Goal: Information Seeking & Learning: Learn about a topic

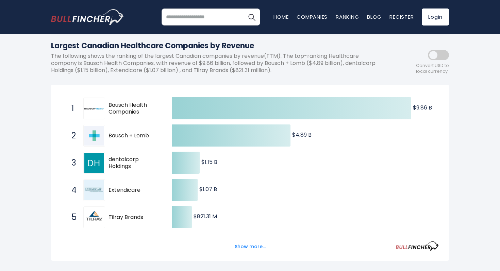
scroll to position [80, 0]
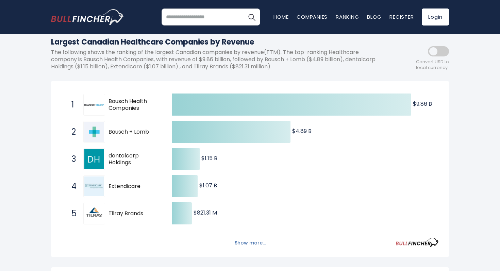
click at [257, 240] on button "Show more..." at bounding box center [250, 243] width 39 height 11
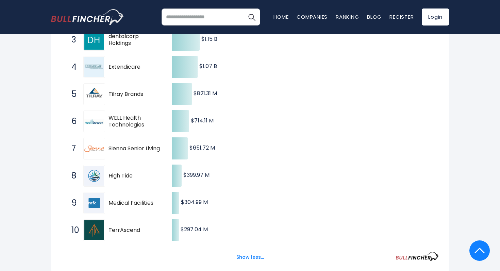
scroll to position [0, 0]
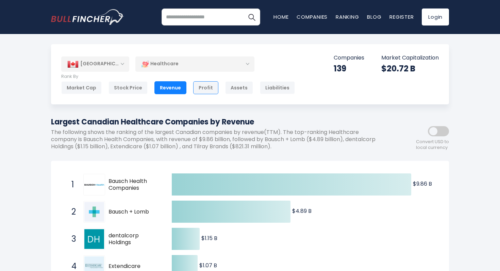
click at [207, 85] on div "Profit" at bounding box center [205, 87] width 25 height 13
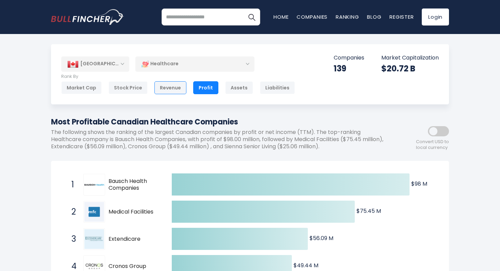
click at [181, 83] on div "Revenue" at bounding box center [171, 87] width 32 height 13
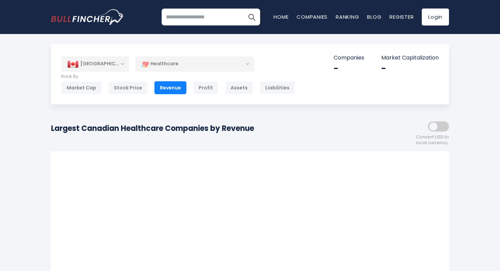
click at [115, 68] on div "[GEOGRAPHIC_DATA]" at bounding box center [95, 64] width 68 height 15
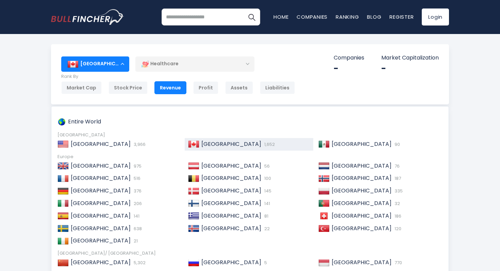
click at [111, 132] on div "Entire World North America United States 3,966 Canada 1,652 Mexico 90 Europe" at bounding box center [250, 193] width 398 height 174
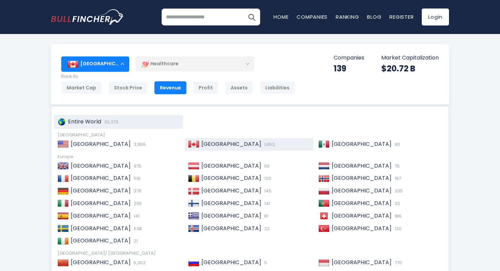
click at [110, 125] on div "Entire World 30,373" at bounding box center [118, 122] width 129 height 14
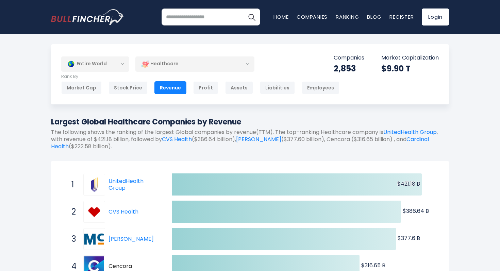
click at [112, 63] on div "Entire World" at bounding box center [95, 64] width 68 height 16
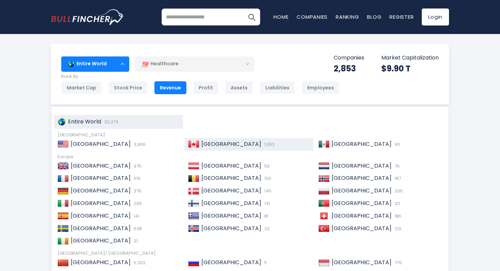
click at [212, 142] on span "[GEOGRAPHIC_DATA]" at bounding box center [232, 144] width 60 height 8
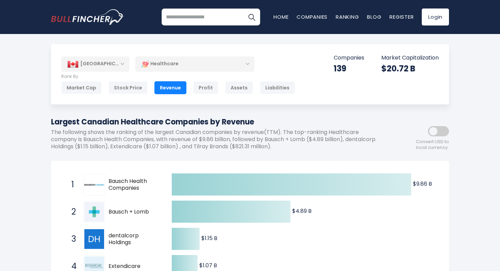
click at [116, 59] on div "[GEOGRAPHIC_DATA]" at bounding box center [95, 64] width 68 height 15
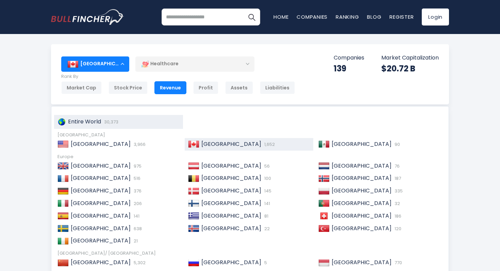
click at [112, 122] on span "30,373" at bounding box center [110, 122] width 16 height 6
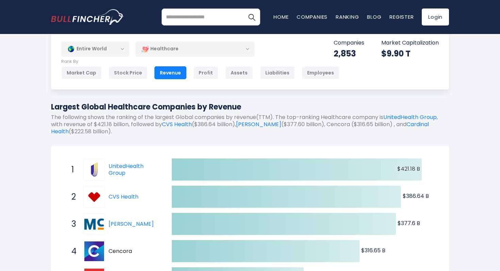
scroll to position [15, 0]
click at [194, 74] on div "Profit" at bounding box center [205, 73] width 25 height 13
